Goal: Task Accomplishment & Management: Complete application form

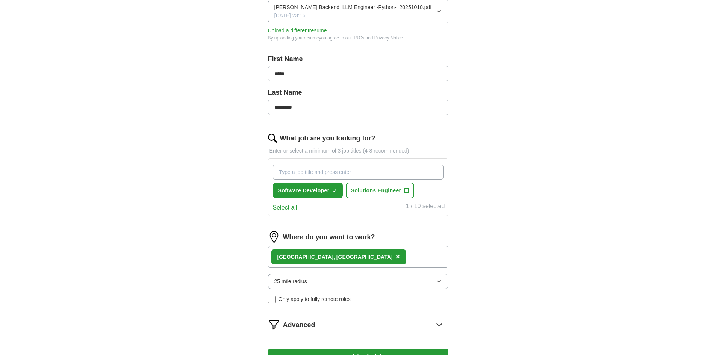
scroll to position [125, 0]
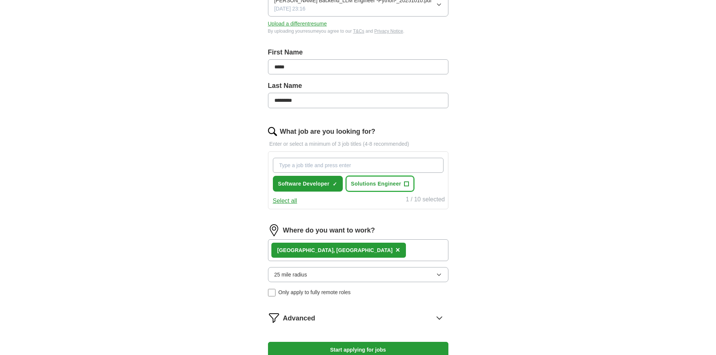
click at [397, 188] on span "Solutions Engineer" at bounding box center [376, 184] width 50 height 8
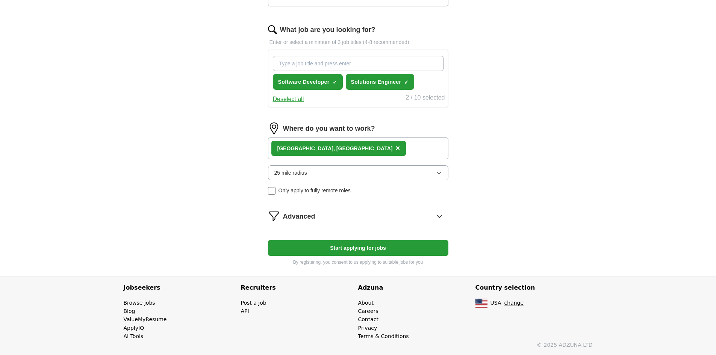
click at [272, 175] on button "25 mile radius" at bounding box center [358, 172] width 180 height 15
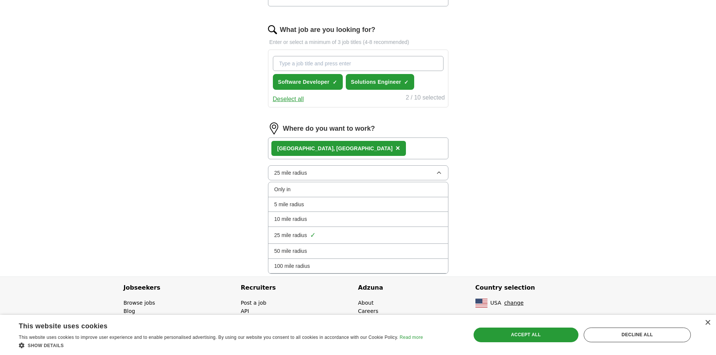
click at [297, 265] on span "100 mile radius" at bounding box center [292, 266] width 36 height 8
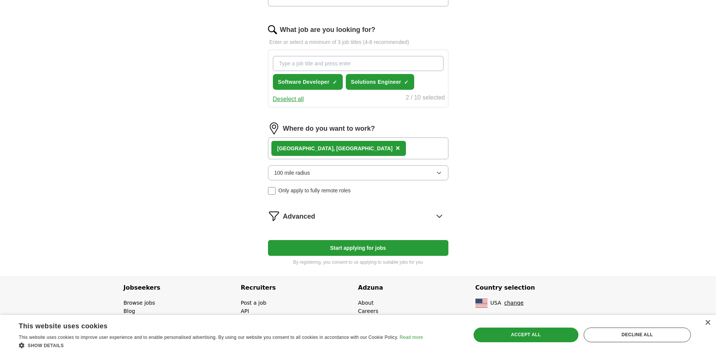
click at [347, 217] on div "Advanced" at bounding box center [365, 216] width 165 height 12
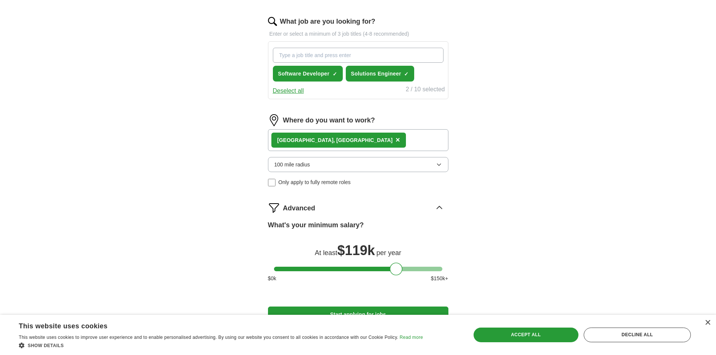
scroll to position [310, 0]
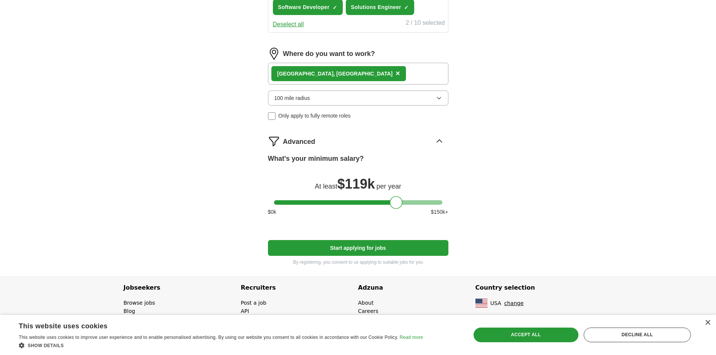
click at [367, 249] on button "Start applying for jobs" at bounding box center [358, 248] width 180 height 16
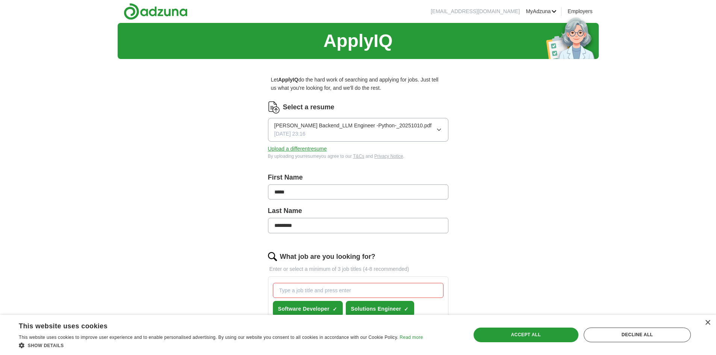
scroll to position [251, 0]
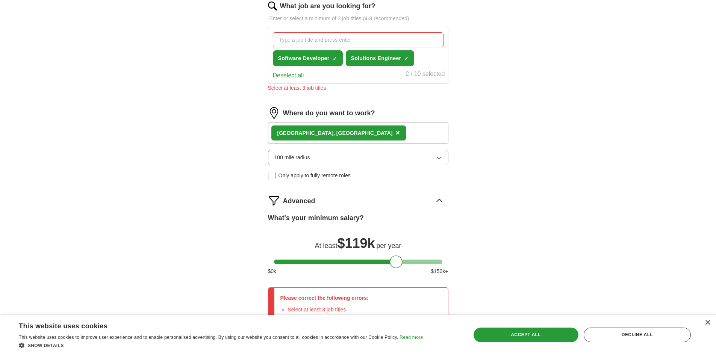
click at [312, 47] on input "What job are you looking for?" at bounding box center [358, 39] width 171 height 15
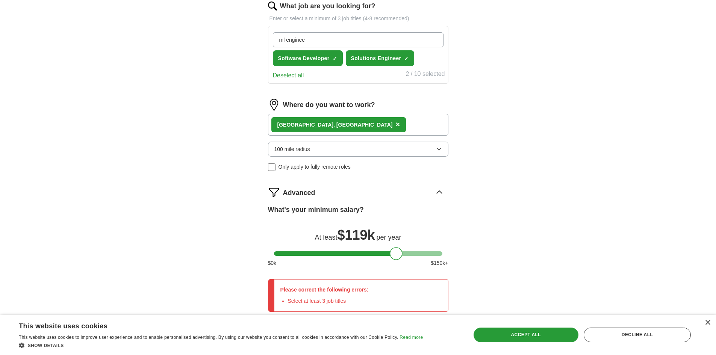
type input "ml engineer"
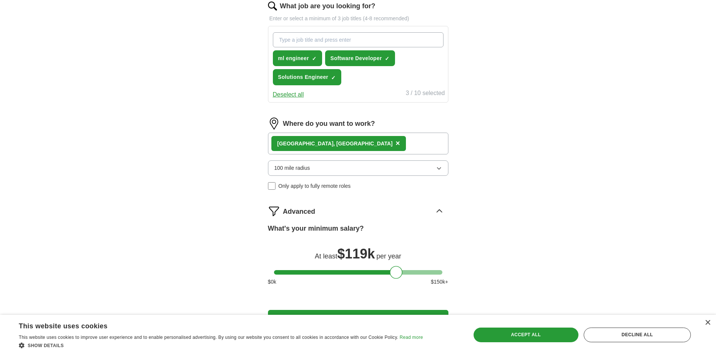
scroll to position [329, 0]
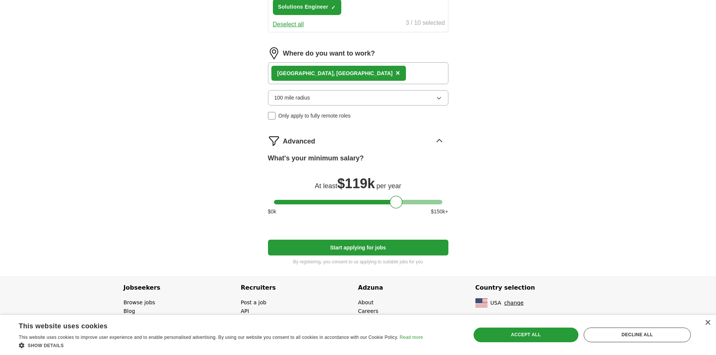
click at [400, 257] on form "Select a resume [PERSON_NAME] Backend_LLM Engineer -Python-_20251010.pdf [DATE]…" at bounding box center [358, 23] width 180 height 485
click at [394, 246] on button "Start applying for jobs" at bounding box center [358, 248] width 180 height 16
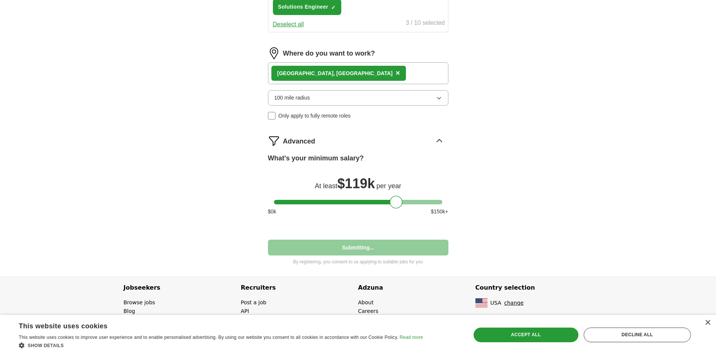
select select "**"
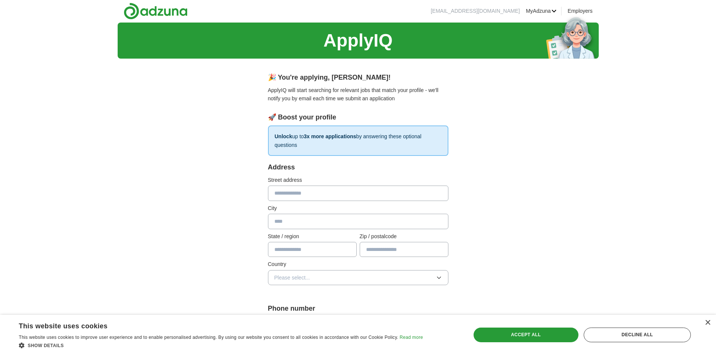
scroll to position [0, 0]
click at [319, 195] on input "text" at bounding box center [358, 193] width 180 height 15
type input "**********"
type input "********"
type input "**"
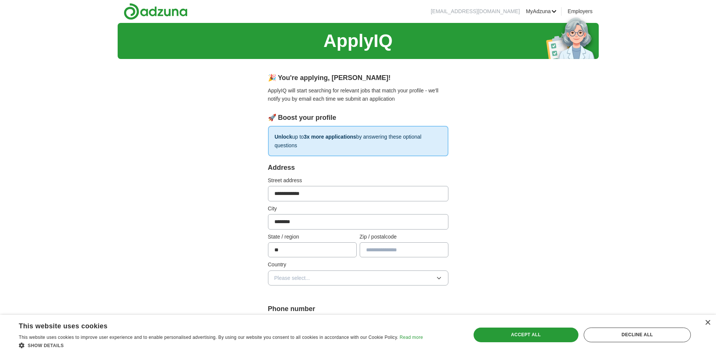
type input "*****"
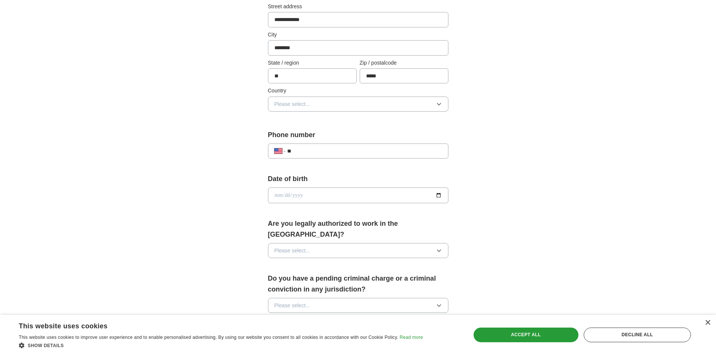
scroll to position [251, 0]
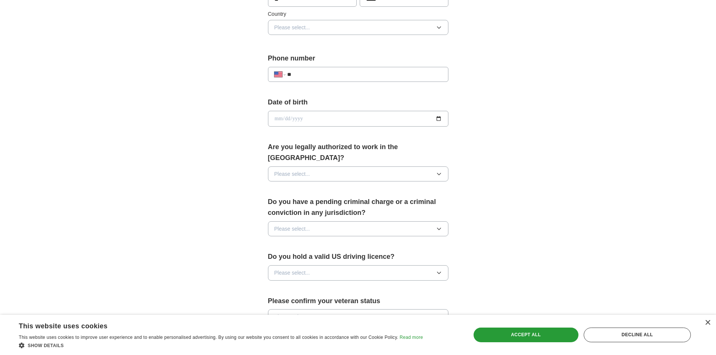
click at [303, 22] on button "Please select..." at bounding box center [358, 27] width 180 height 15
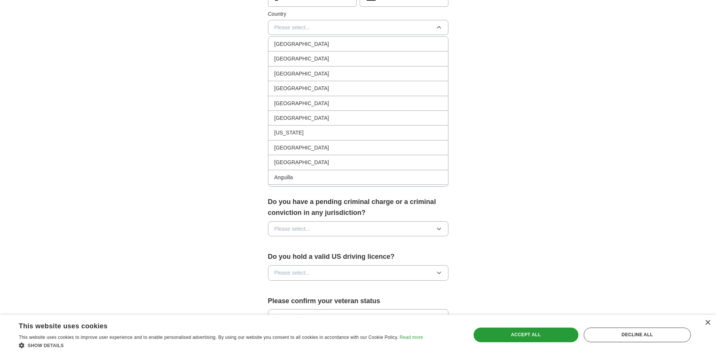
click at [315, 48] on li "[GEOGRAPHIC_DATA]" at bounding box center [358, 44] width 180 height 15
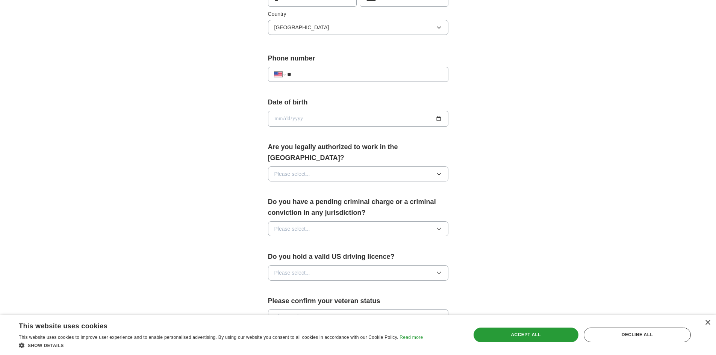
click at [312, 32] on button "[GEOGRAPHIC_DATA]" at bounding box center [358, 27] width 180 height 15
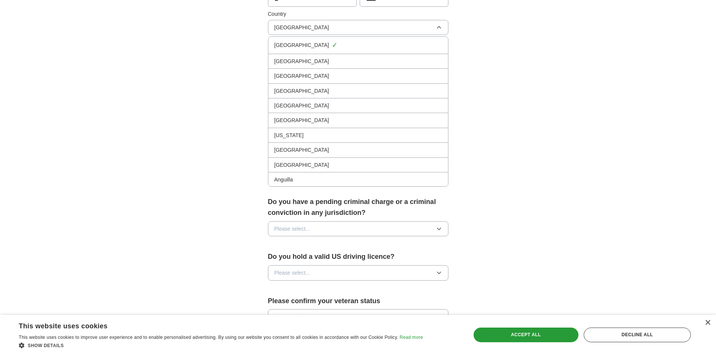
click at [315, 60] on div "[GEOGRAPHIC_DATA]" at bounding box center [358, 61] width 168 height 8
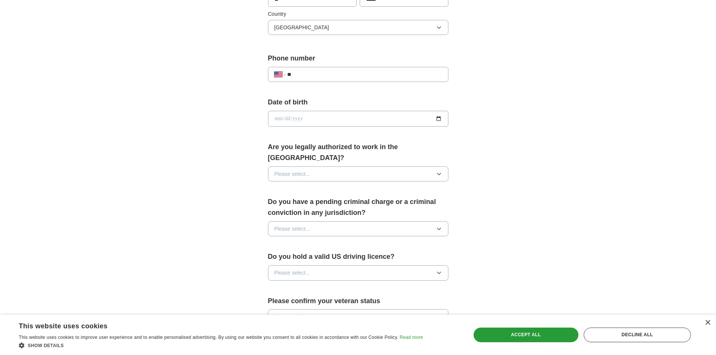
click at [305, 71] on input "**" at bounding box center [364, 74] width 154 height 8
type input "**********"
click at [438, 117] on input "date" at bounding box center [358, 119] width 180 height 16
type input "**********"
click at [300, 170] on span "Please select..." at bounding box center [292, 174] width 36 height 8
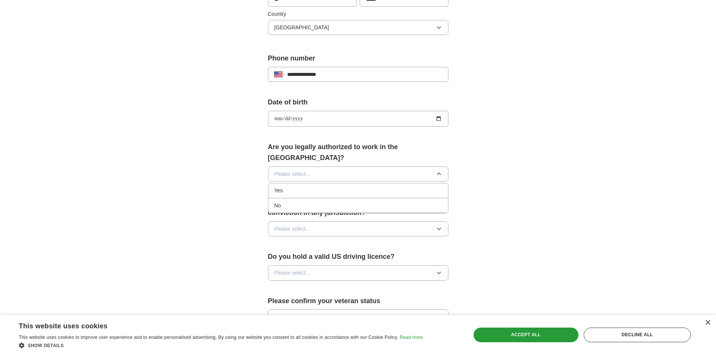
click at [282, 184] on li "Yes" at bounding box center [358, 190] width 180 height 15
click at [295, 225] on span "Please select..." at bounding box center [292, 229] width 36 height 8
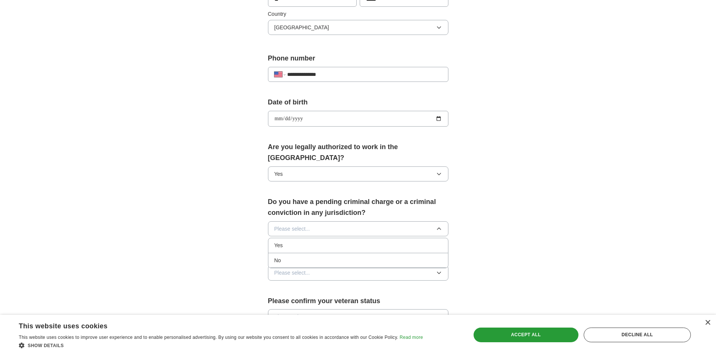
click at [290, 256] on div "No" at bounding box center [358, 260] width 168 height 8
click at [298, 269] on span "Please select..." at bounding box center [292, 273] width 36 height 8
click at [285, 285] on div "Yes" at bounding box center [358, 289] width 168 height 8
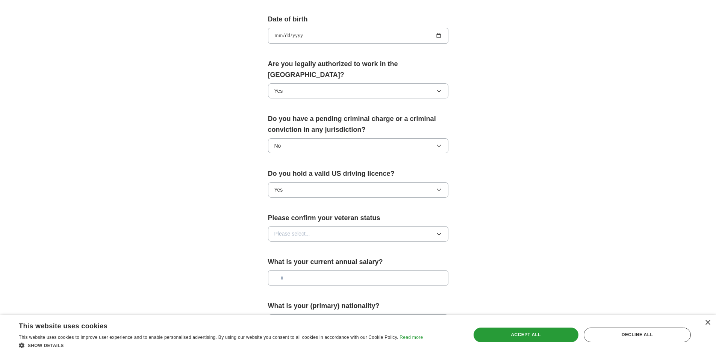
scroll to position [376, 0]
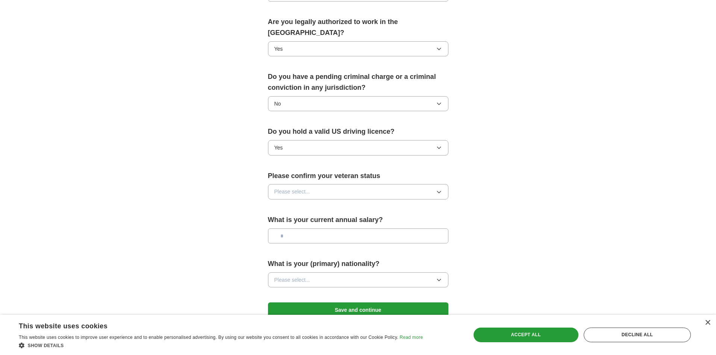
click at [306, 184] on button "Please select..." at bounding box center [358, 191] width 180 height 15
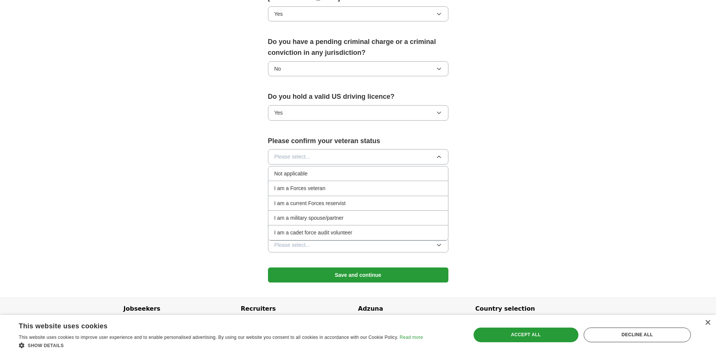
scroll to position [421, 0]
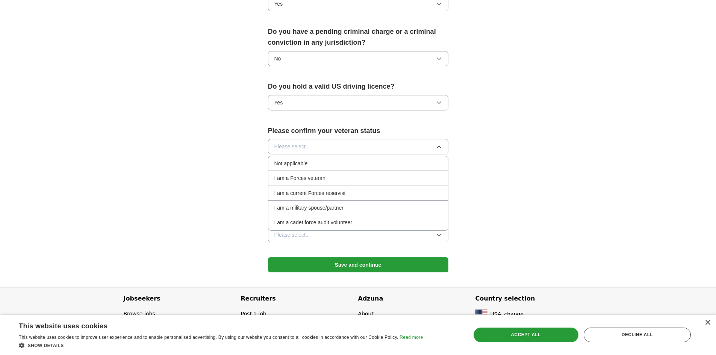
click at [304, 159] on span "Not applicable" at bounding box center [290, 163] width 33 height 8
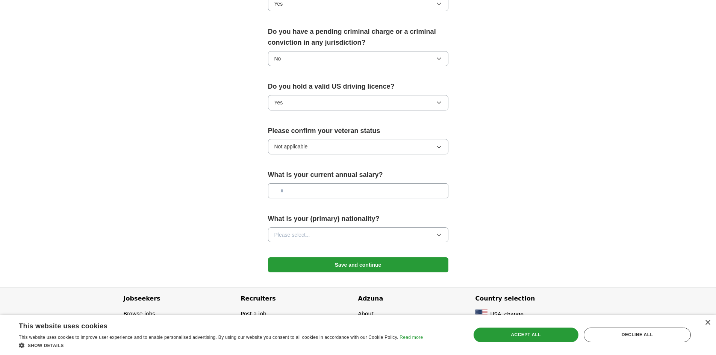
click at [308, 183] on input "text" at bounding box center [358, 190] width 180 height 15
type input "*******"
click at [325, 227] on button "Please select..." at bounding box center [358, 234] width 180 height 15
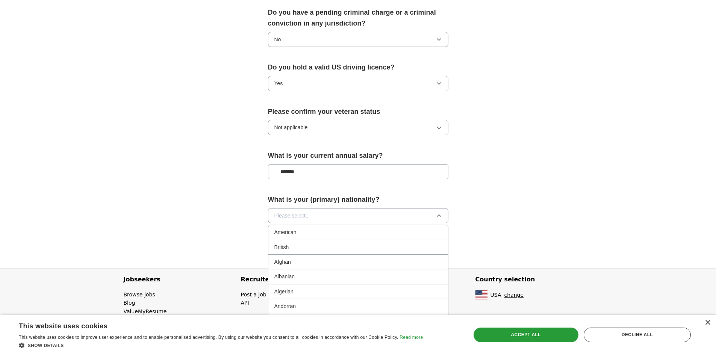
scroll to position [449, 0]
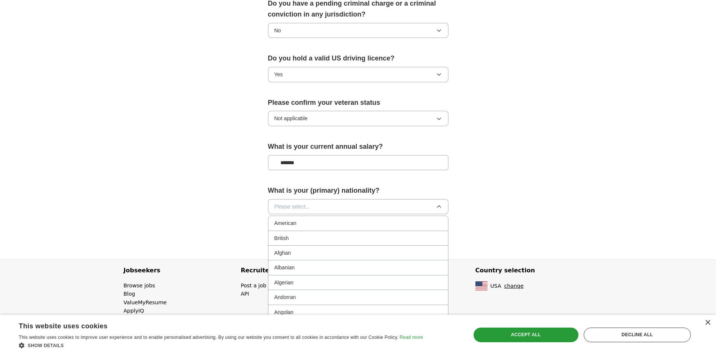
click at [334, 199] on button "Please select..." at bounding box center [358, 206] width 180 height 15
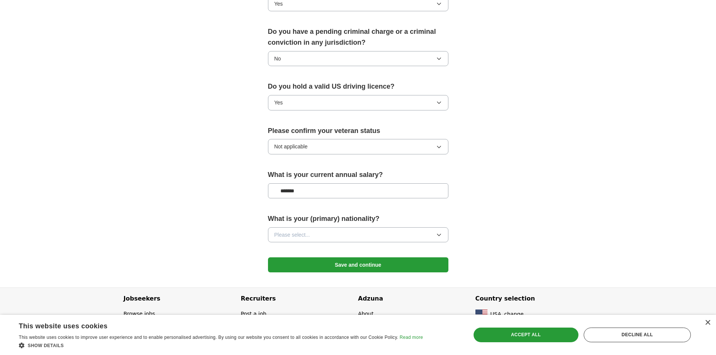
click at [312, 227] on button "Please select..." at bounding box center [358, 234] width 180 height 15
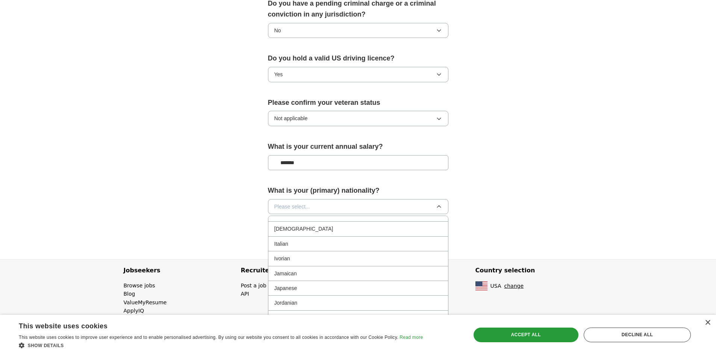
scroll to position [1127, 0]
click at [280, 276] on span "[DEMOGRAPHIC_DATA]" at bounding box center [303, 280] width 59 height 8
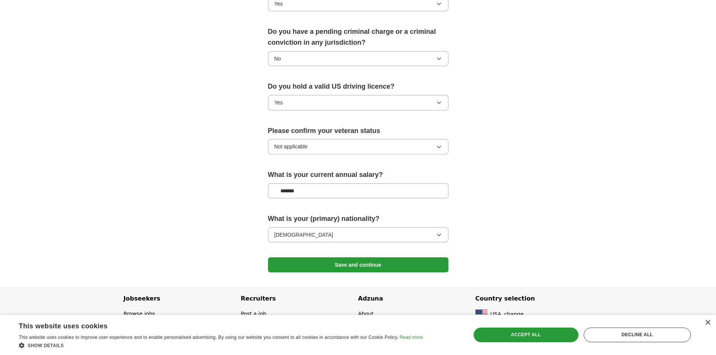
click at [363, 258] on button "Save and continue" at bounding box center [358, 264] width 180 height 15
